Goal: Task Accomplishment & Management: Understand process/instructions

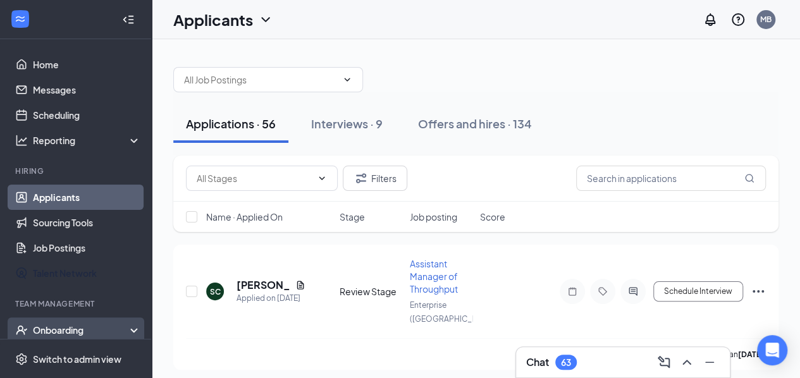
scroll to position [85, 0]
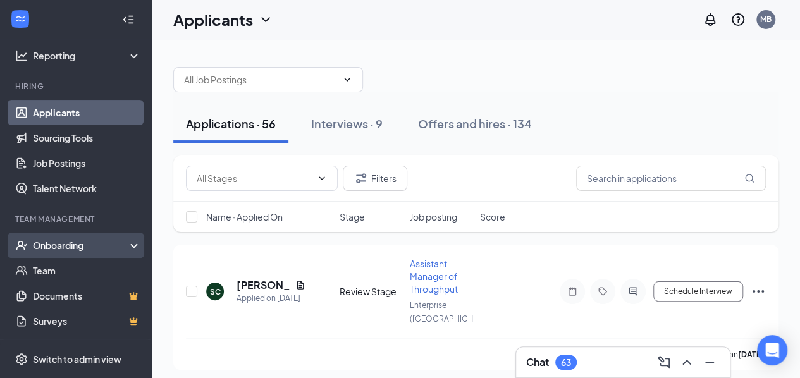
click at [81, 237] on div "Onboarding" at bounding box center [76, 245] width 152 height 25
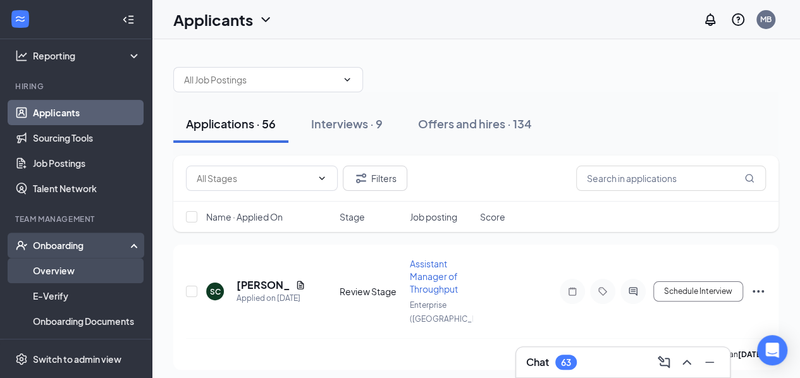
click at [68, 269] on link "Overview" at bounding box center [87, 270] width 108 height 25
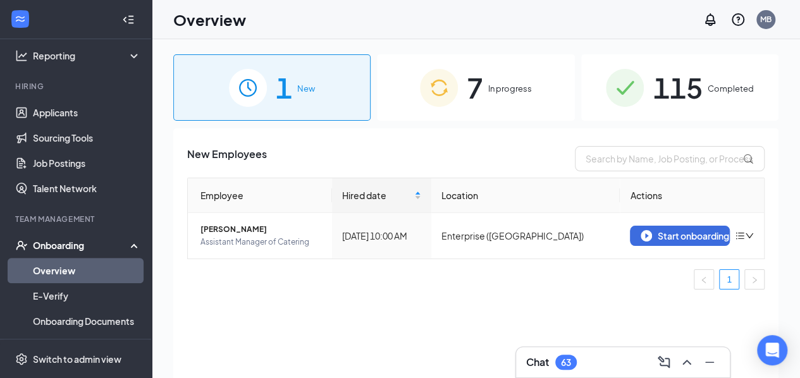
click at [687, 94] on span "115" at bounding box center [676, 88] width 49 height 44
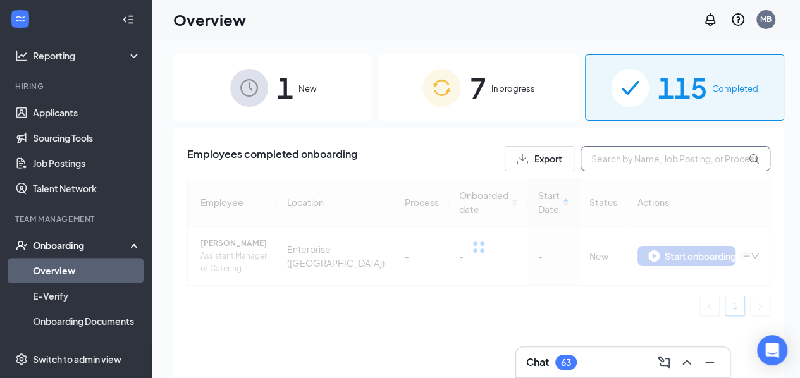
click at [602, 156] on input "text" at bounding box center [675, 158] width 190 height 25
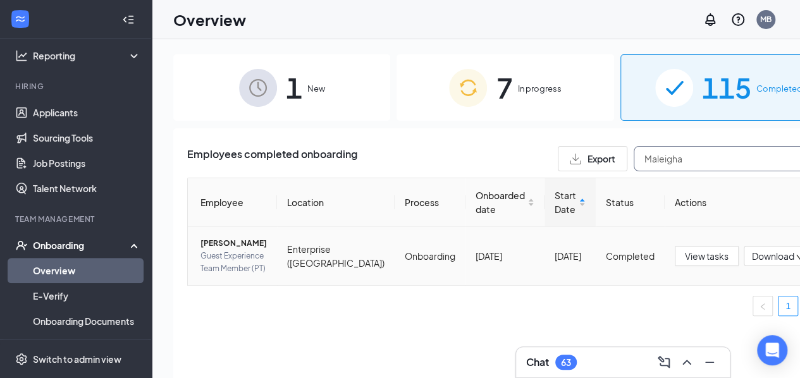
type input "Maleigha"
click at [213, 250] on span "[PERSON_NAME]" at bounding box center [233, 243] width 66 height 13
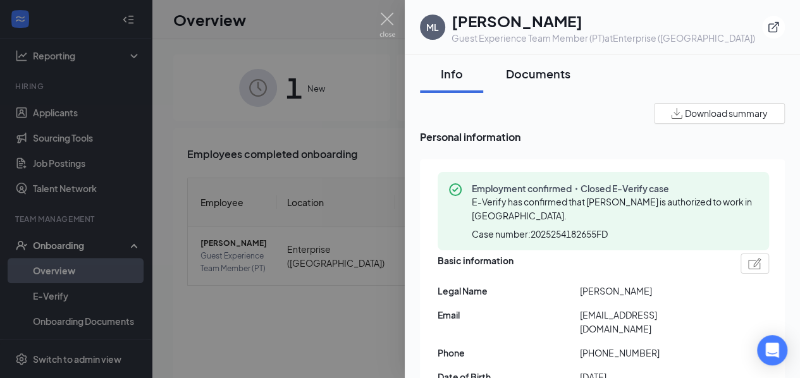
click at [526, 71] on div "Documents" at bounding box center [538, 74] width 64 height 16
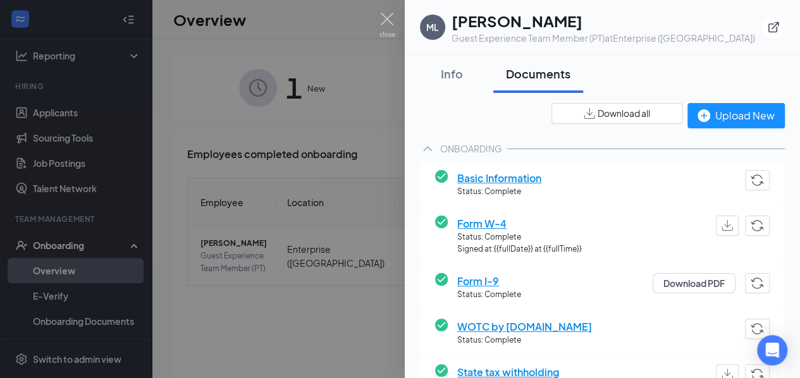
scroll to position [283, 0]
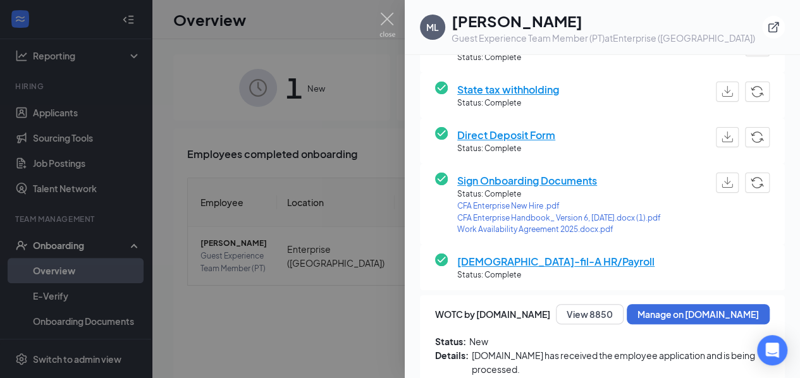
click at [499, 267] on span "[DEMOGRAPHIC_DATA]-fil-A HR/Payroll" at bounding box center [555, 262] width 197 height 16
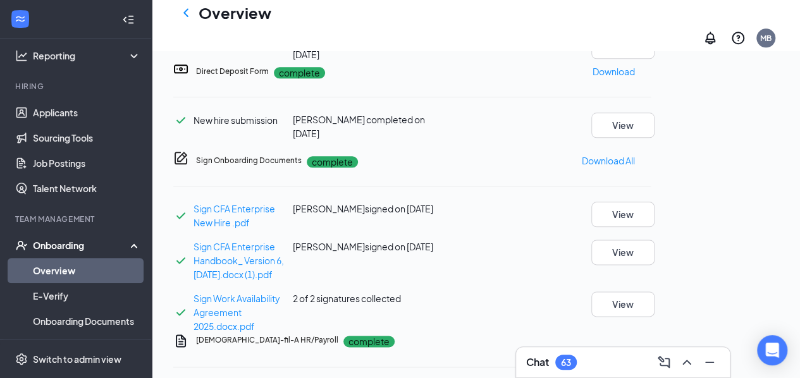
scroll to position [412, 0]
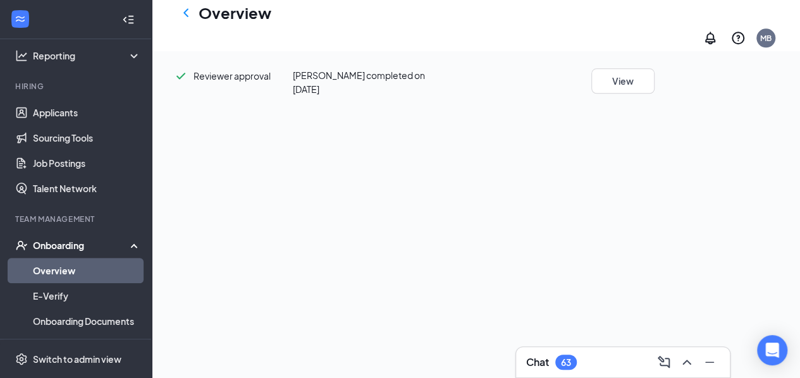
click at [651, 96] on div "New hire submission [PERSON_NAME] completed on [DATE] View Manager submission […" at bounding box center [411, 34] width 477 height 123
click at [654, 49] on button "View" at bounding box center [622, 36] width 63 height 25
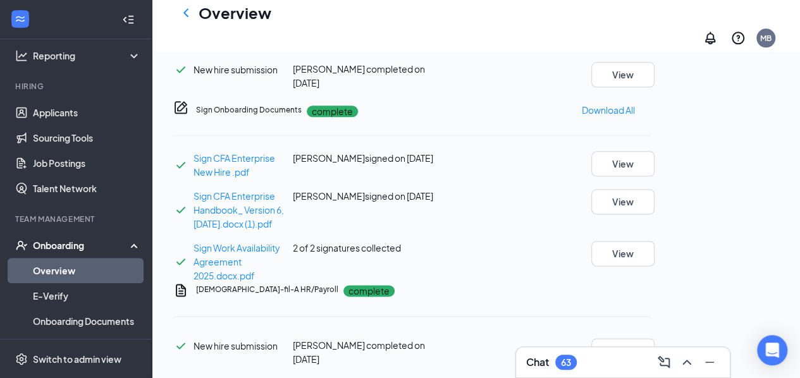
scroll to position [1024, 0]
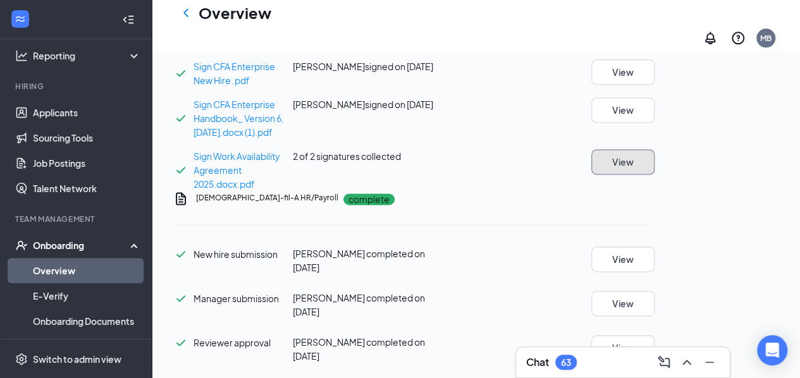
click at [654, 149] on button "View" at bounding box center [622, 161] width 63 height 25
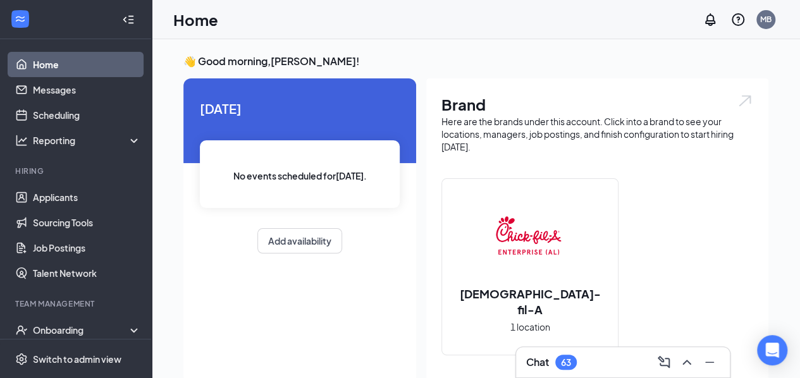
scroll to position [85, 0]
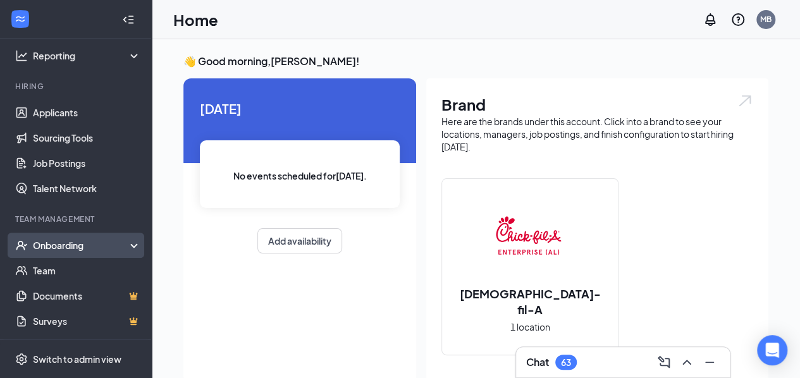
click at [60, 250] on div "Onboarding" at bounding box center [81, 245] width 97 height 13
click at [78, 245] on div "Onboarding" at bounding box center [81, 245] width 97 height 13
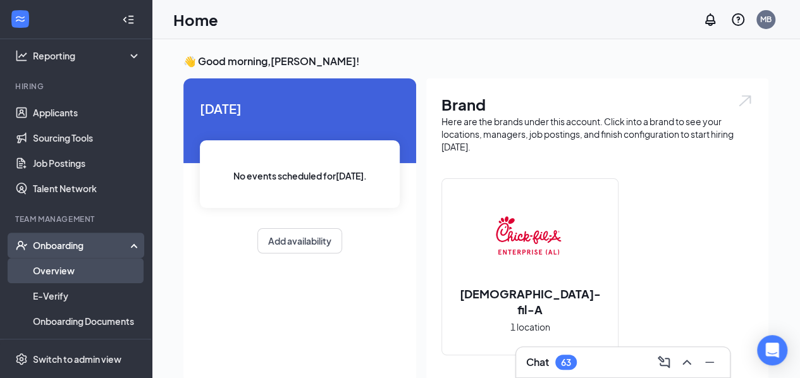
click at [71, 274] on link "Overview" at bounding box center [87, 270] width 108 height 25
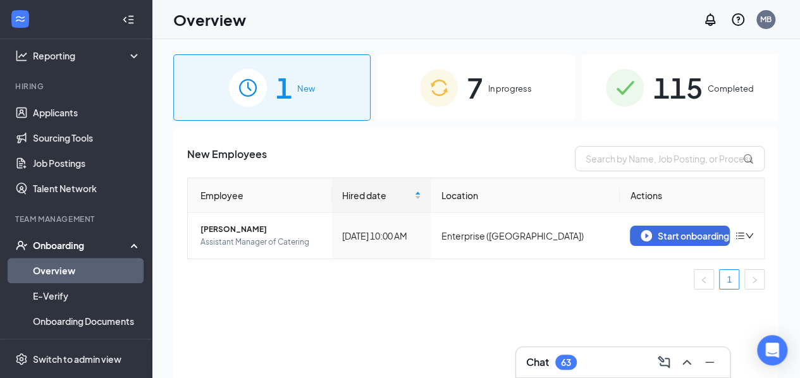
click at [522, 85] on span "In progress" at bounding box center [510, 88] width 44 height 13
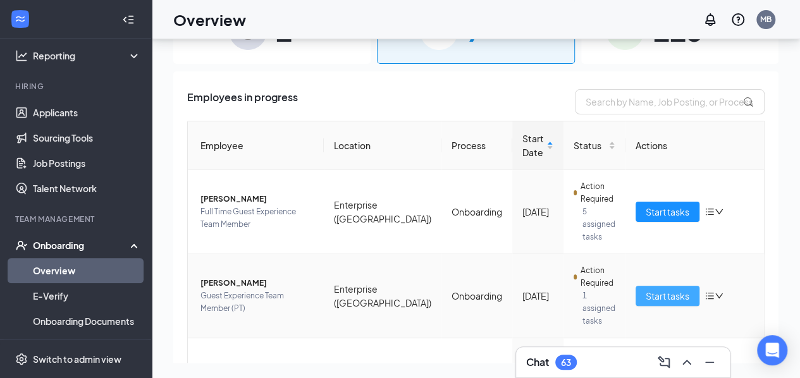
drag, startPoint x: 654, startPoint y: 272, endPoint x: 642, endPoint y: 265, distance: 13.9
click at [653, 289] on span "Start tasks" at bounding box center [667, 296] width 44 height 14
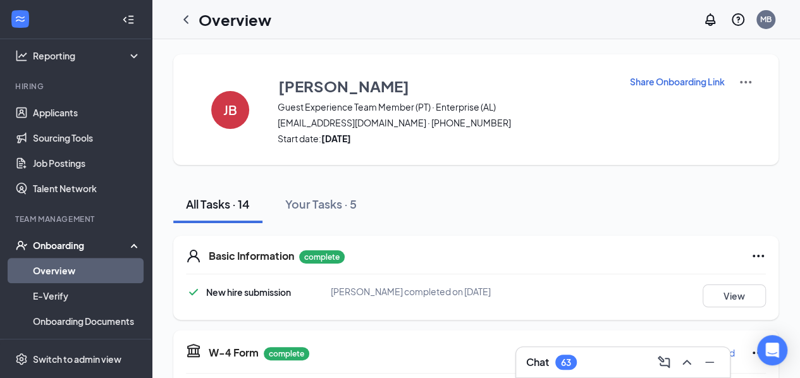
drag, startPoint x: 329, startPoint y: 199, endPoint x: 809, endPoint y: 205, distance: 479.2
click at [329, 200] on div "Your Tasks · 5" at bounding box center [320, 204] width 71 height 16
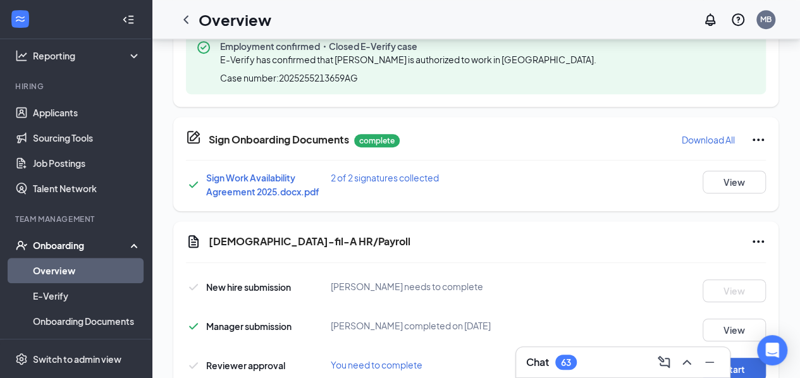
scroll to position [370, 0]
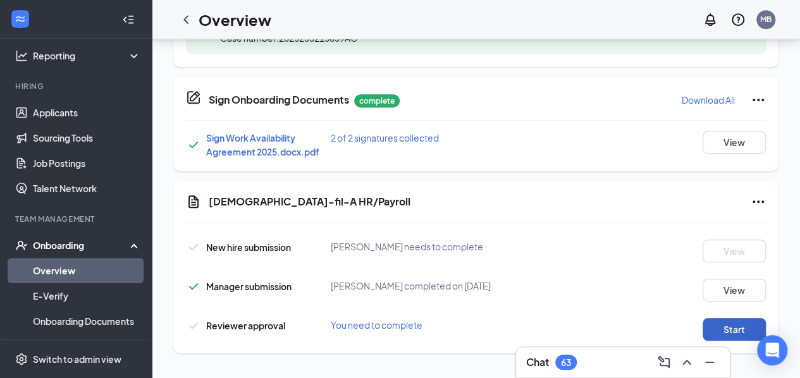
click at [733, 334] on button "Start" at bounding box center [733, 329] width 63 height 23
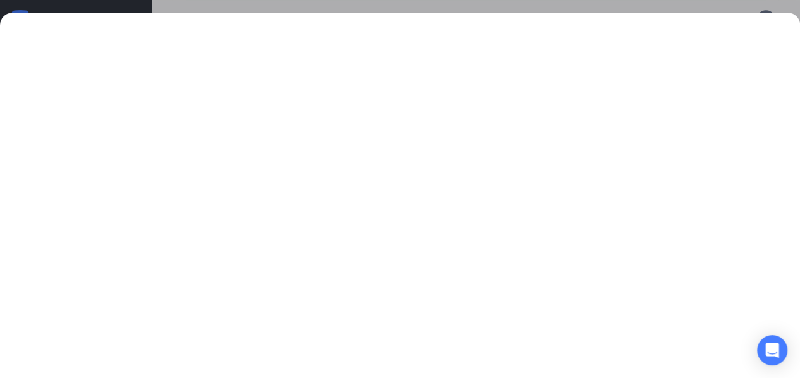
click at [183, 3] on div at bounding box center [400, 189] width 800 height 378
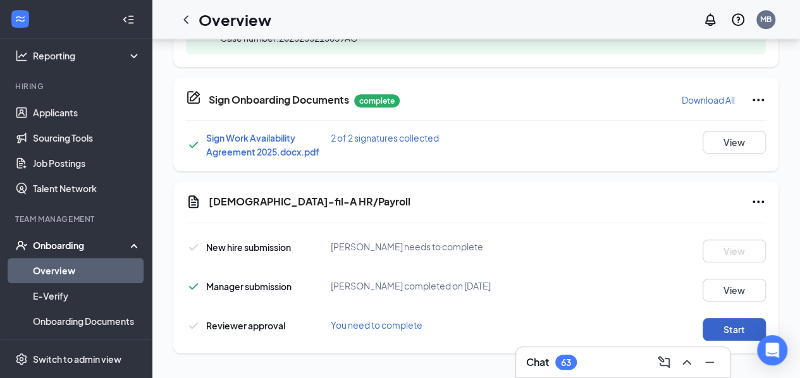
click at [712, 324] on button "Start" at bounding box center [733, 329] width 63 height 23
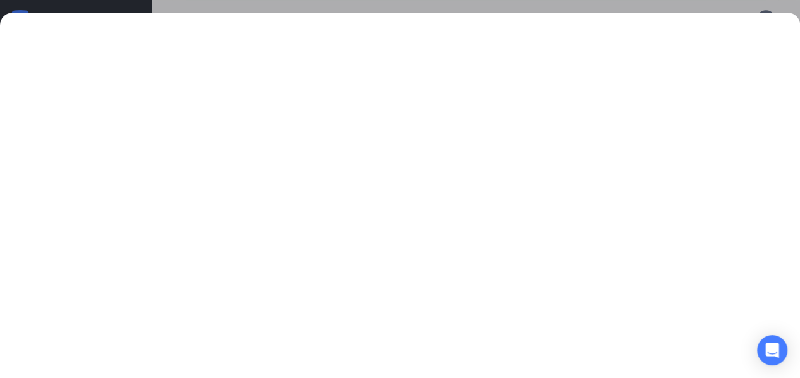
drag, startPoint x: 555, startPoint y: 8, endPoint x: 557, endPoint y: 0, distance: 8.4
click at [557, 1] on div at bounding box center [400, 189] width 800 height 378
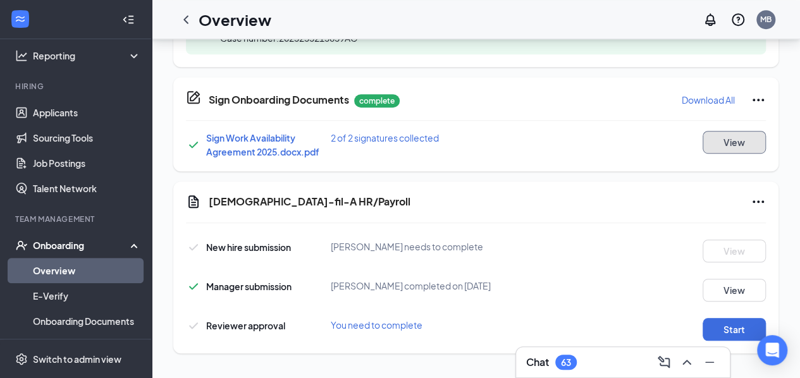
click at [726, 137] on button "View" at bounding box center [733, 142] width 63 height 23
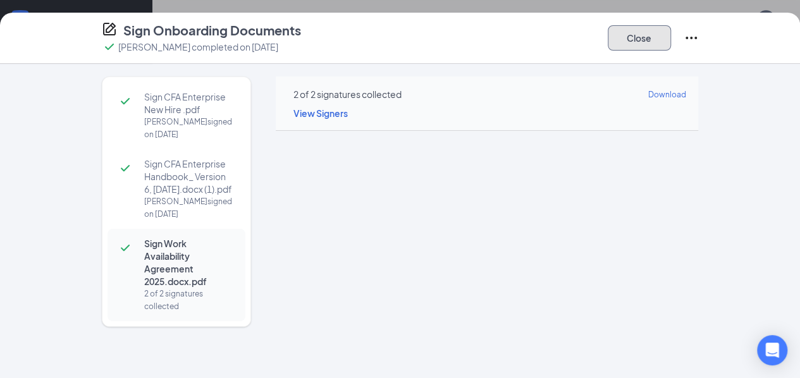
click at [671, 46] on button "Close" at bounding box center [639, 37] width 63 height 25
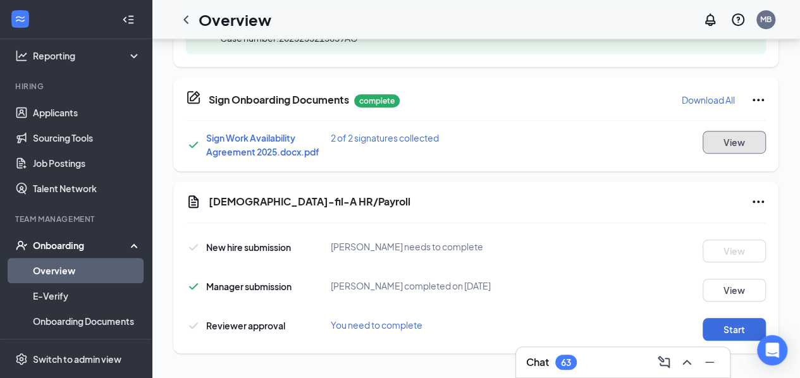
click at [727, 145] on button "View" at bounding box center [733, 142] width 63 height 23
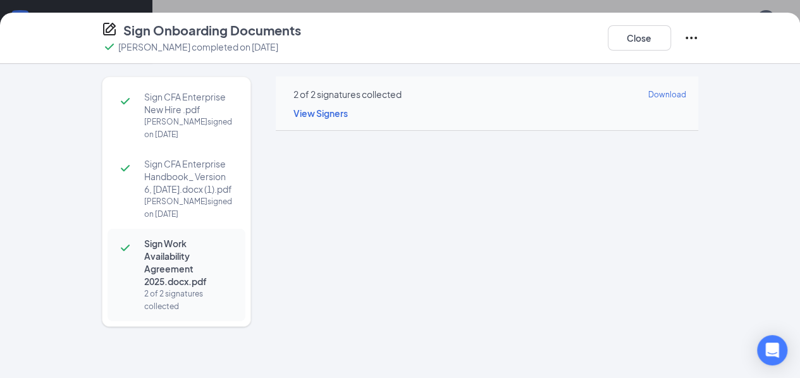
scroll to position [0, 0]
click at [442, 1] on div "Sign Onboarding Documents Jacquey j Bynum completed on Sep 12, 2025 Close Sign …" at bounding box center [400, 189] width 800 height 378
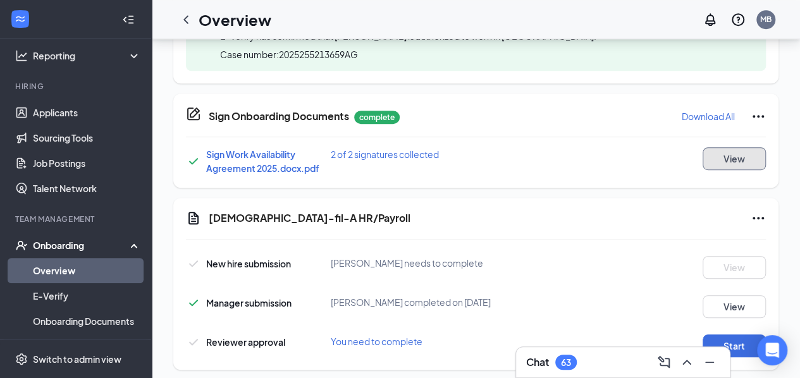
scroll to position [370, 0]
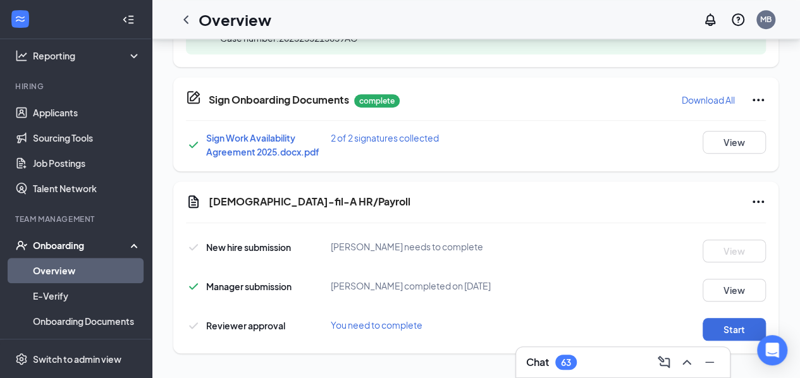
click at [243, 149] on span "Sign Work Availability Agreement 2025.docx.pdf" at bounding box center [262, 144] width 113 height 25
click at [790, 369] on div at bounding box center [790, 369] width 0 height 0
click at [740, 329] on button "Start" at bounding box center [733, 329] width 63 height 23
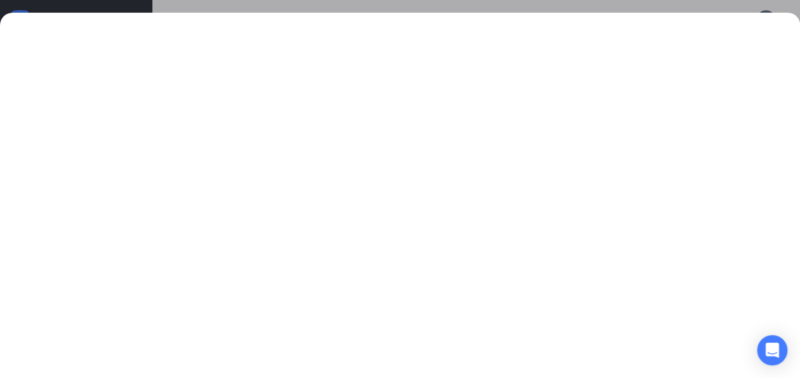
click at [667, 14] on div at bounding box center [400, 195] width 800 height 365
click at [675, 4] on div at bounding box center [400, 189] width 800 height 378
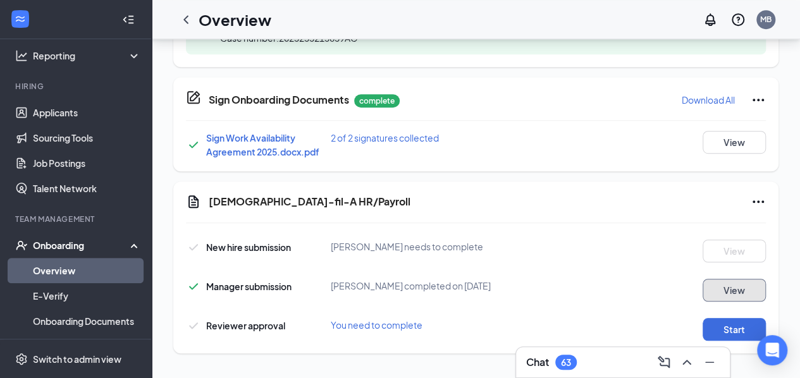
click at [725, 288] on button "View" at bounding box center [733, 290] width 63 height 23
click at [272, 247] on span "New hire submission" at bounding box center [248, 247] width 85 height 11
click at [205, 241] on div "New hire submission" at bounding box center [238, 247] width 105 height 15
drag, startPoint x: 210, startPoint y: 242, endPoint x: 218, endPoint y: 241, distance: 8.3
click at [216, 242] on span "New hire submission" at bounding box center [248, 247] width 85 height 11
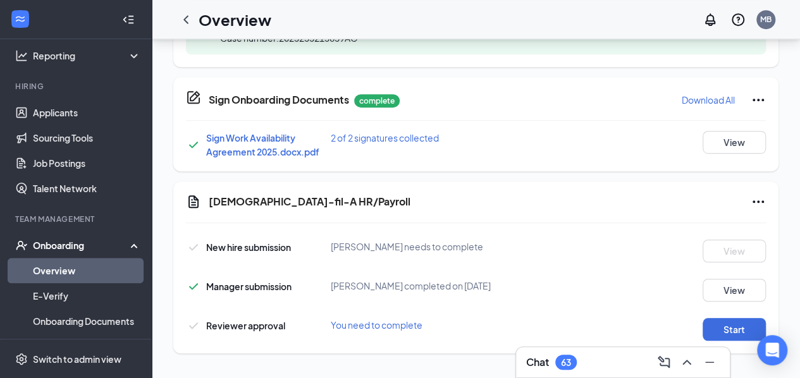
click at [361, 322] on span "You need to complete" at bounding box center [377, 324] width 92 height 11
click at [247, 236] on div "New hire submission Jacquey j Bynum needs to complete View" at bounding box center [476, 247] width 580 height 29
click at [731, 137] on button "View" at bounding box center [733, 142] width 63 height 23
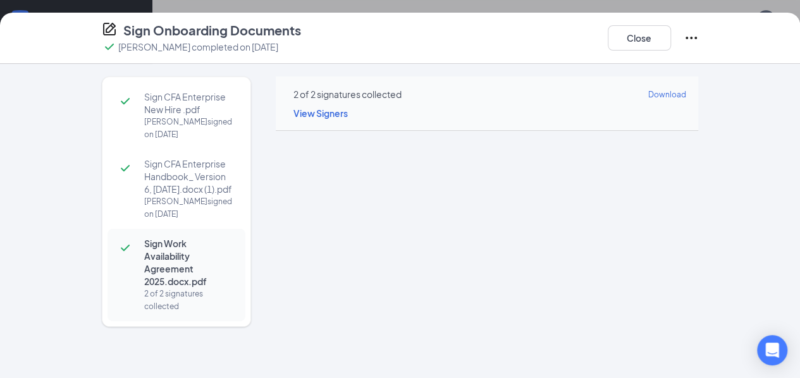
click at [306, 111] on span "View Signers" at bounding box center [320, 112] width 54 height 11
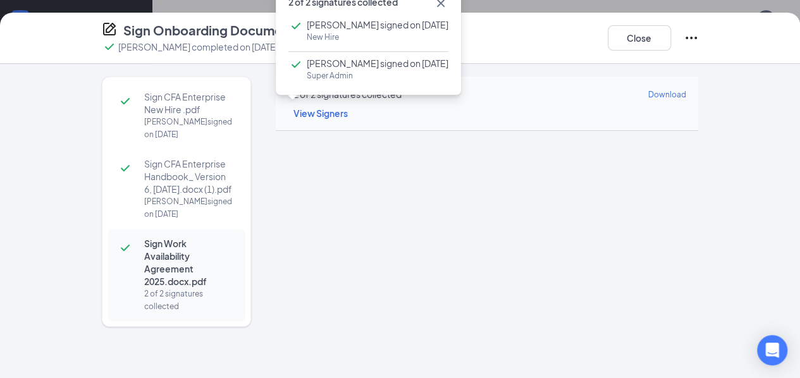
scroll to position [39, 0]
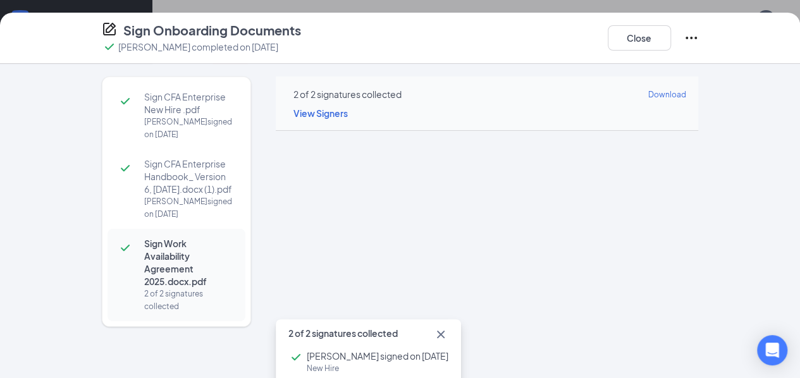
drag, startPoint x: 301, startPoint y: 108, endPoint x: 322, endPoint y: 109, distance: 21.5
click at [301, 108] on span "View Signers" at bounding box center [320, 112] width 54 height 11
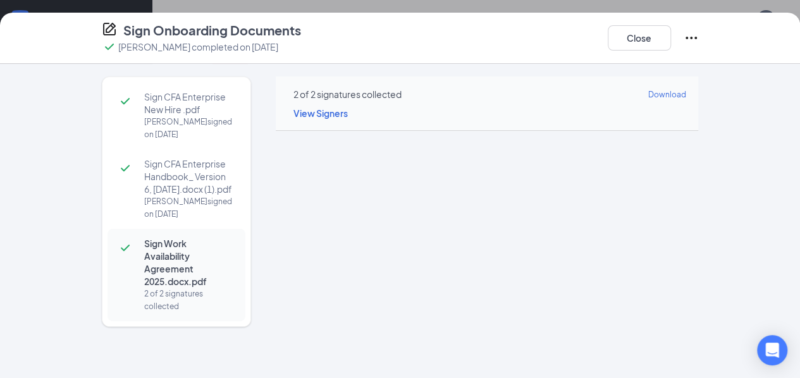
click at [293, 114] on span "View Signers" at bounding box center [320, 112] width 54 height 11
click at [671, 36] on button "Close" at bounding box center [639, 37] width 63 height 25
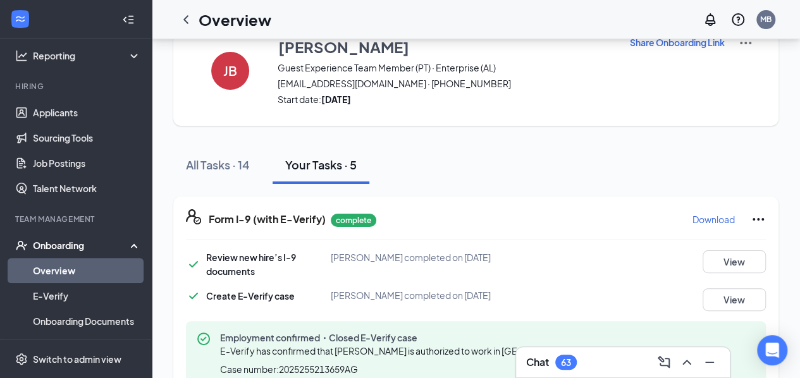
scroll to position [322, 0]
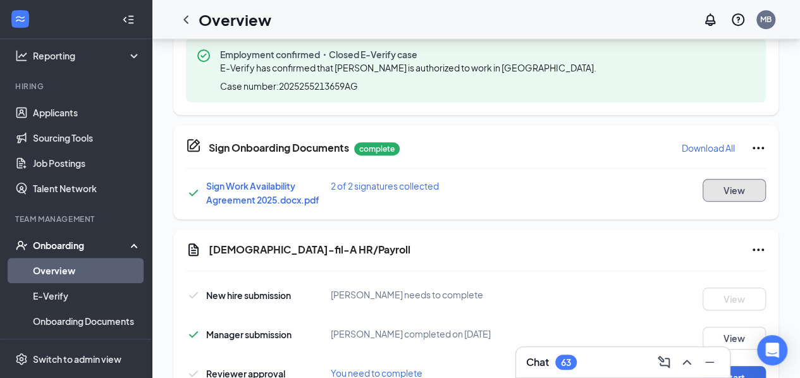
click at [725, 183] on button "View" at bounding box center [733, 190] width 63 height 23
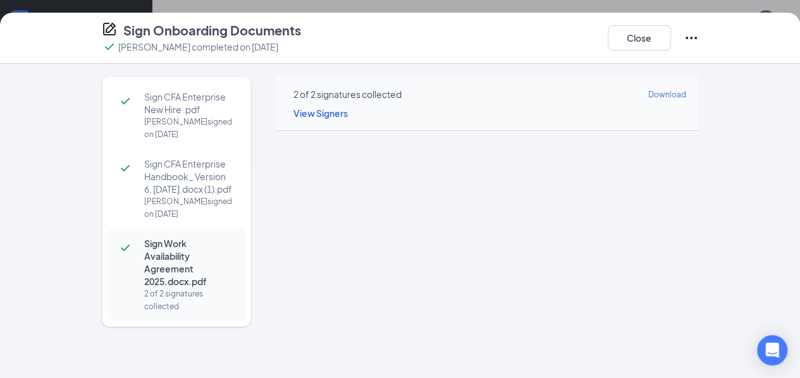
scroll to position [370, 0]
click at [699, 37] on icon "Ellipses" at bounding box center [690, 37] width 15 height 15
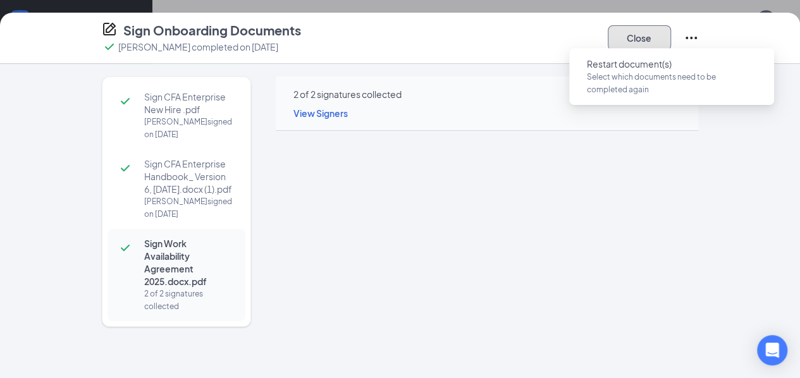
click at [671, 37] on button "Close" at bounding box center [639, 37] width 63 height 25
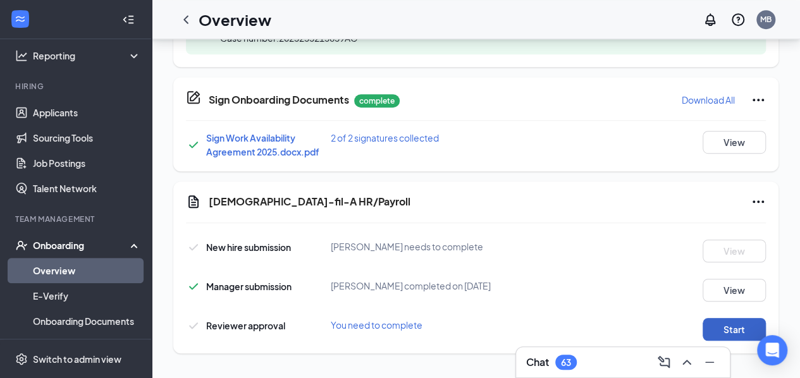
click at [718, 328] on button "Start" at bounding box center [733, 329] width 63 height 23
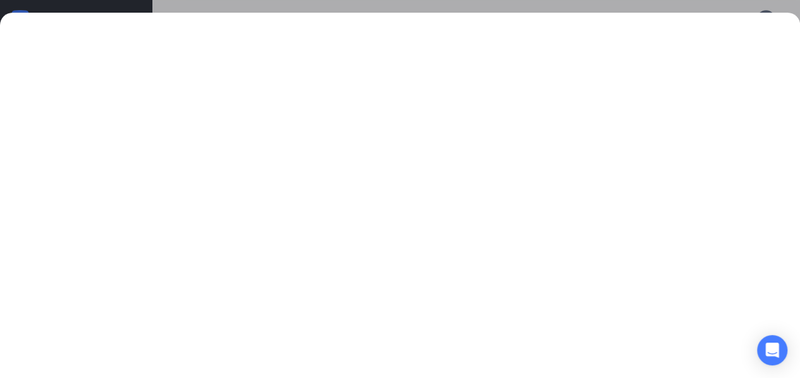
click at [695, 1] on div at bounding box center [400, 189] width 800 height 378
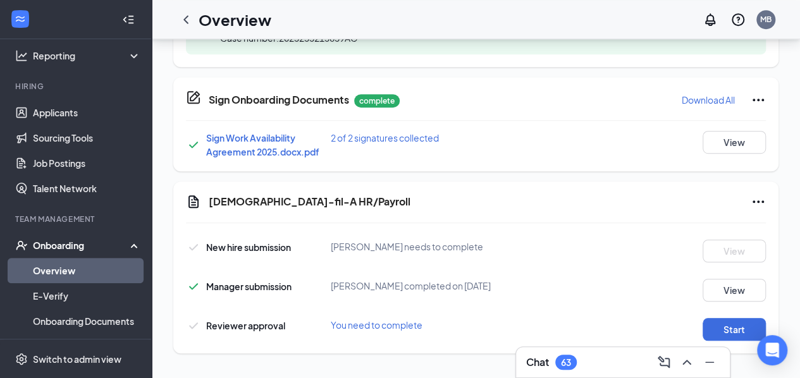
drag, startPoint x: 363, startPoint y: 325, endPoint x: 362, endPoint y: 317, distance: 7.6
click at [363, 323] on span "You need to complete" at bounding box center [377, 324] width 92 height 11
click at [372, 329] on span "You need to complete" at bounding box center [377, 324] width 92 height 11
click at [374, 331] on div "Reviewer approval You need to complete Start" at bounding box center [476, 329] width 580 height 23
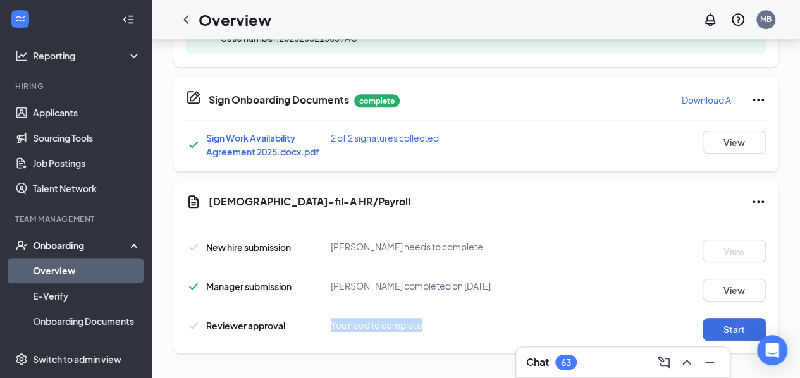
click at [372, 326] on span "You need to complete" at bounding box center [377, 324] width 92 height 11
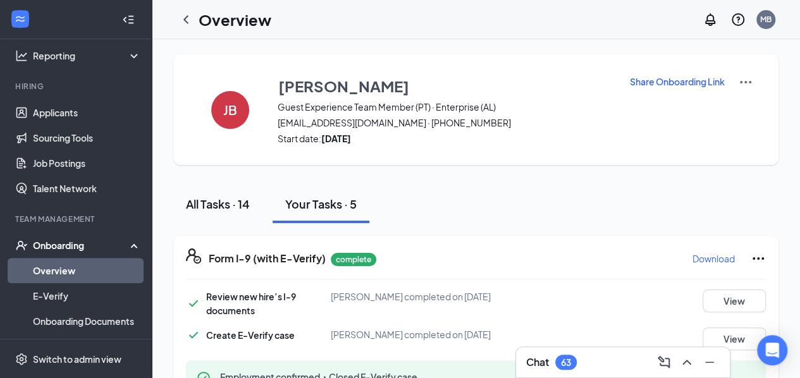
click at [227, 196] on div "All Tasks · 14" at bounding box center [218, 204] width 64 height 16
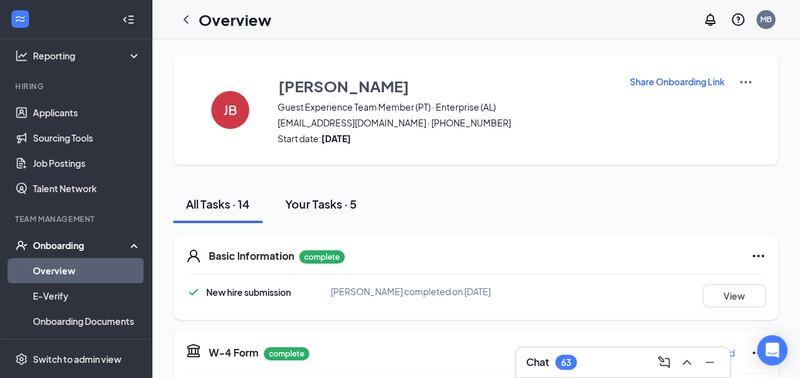
click at [353, 192] on button "Your Tasks · 5" at bounding box center [320, 204] width 97 height 38
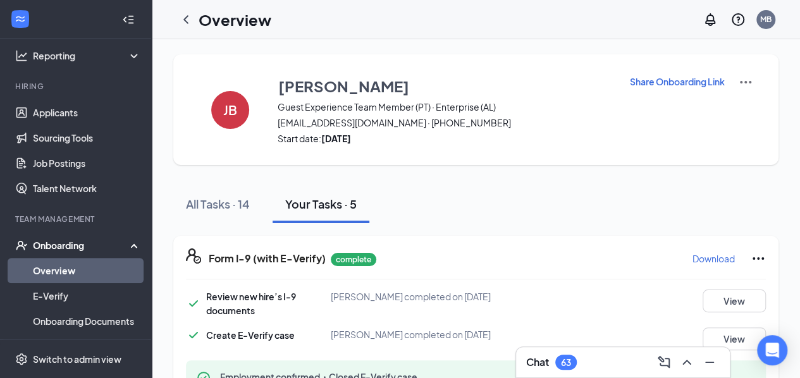
scroll to position [370, 0]
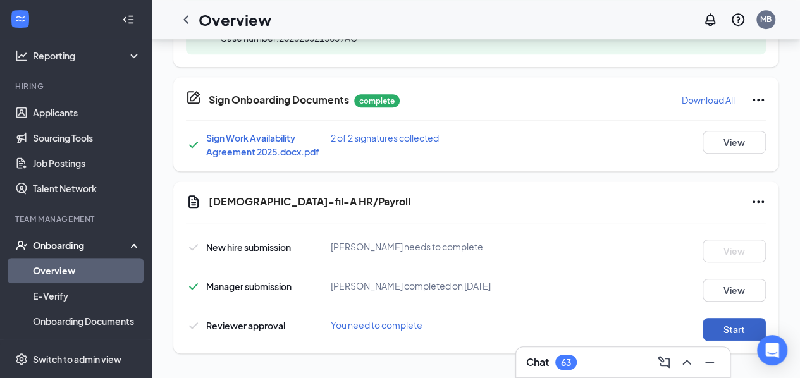
click at [711, 322] on button "Start" at bounding box center [733, 329] width 63 height 23
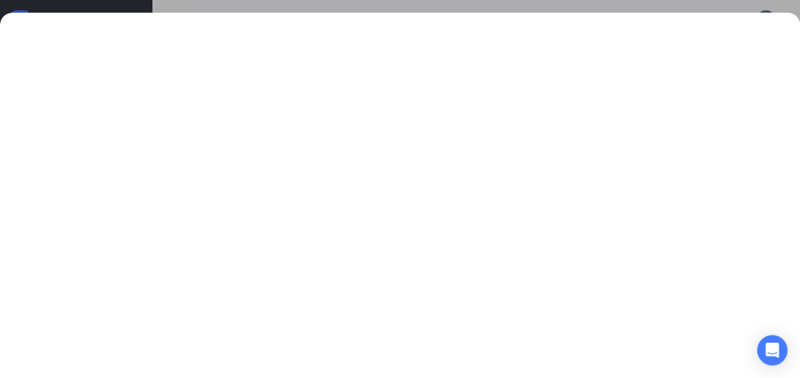
click at [779, 4] on div at bounding box center [400, 189] width 800 height 378
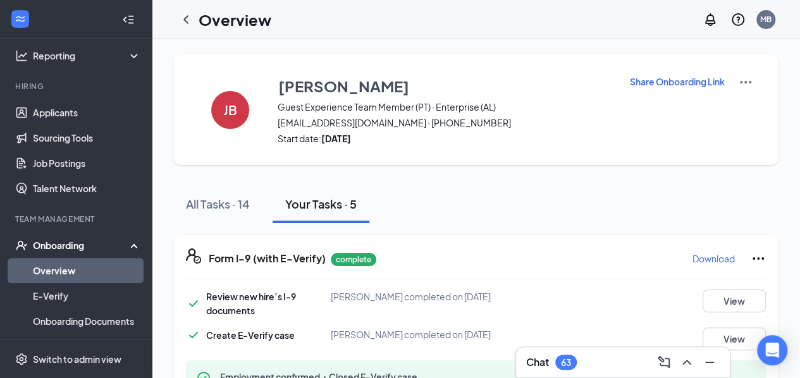
scroll to position [331, 0]
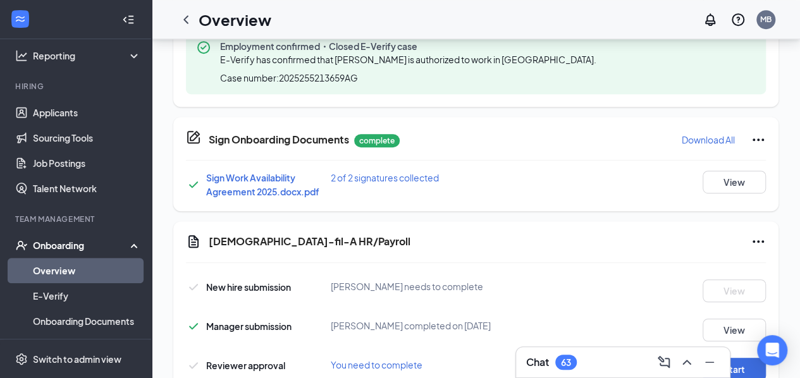
click at [288, 284] on span "New hire submission" at bounding box center [248, 286] width 85 height 11
